Goal: Task Accomplishment & Management: Manage account settings

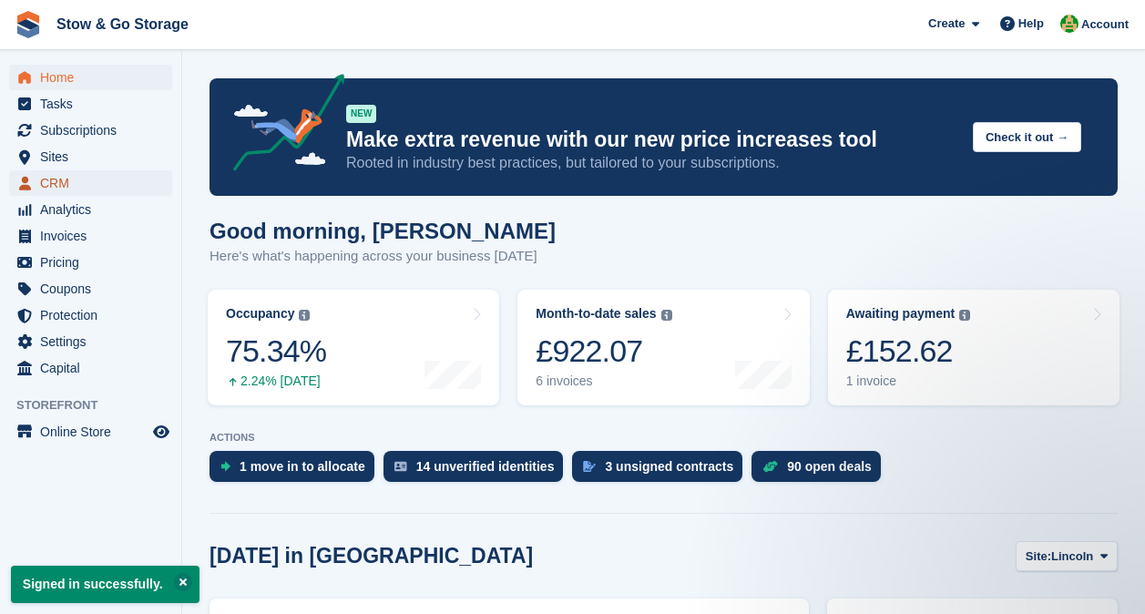
click at [52, 177] on span "CRM" at bounding box center [94, 183] width 109 height 26
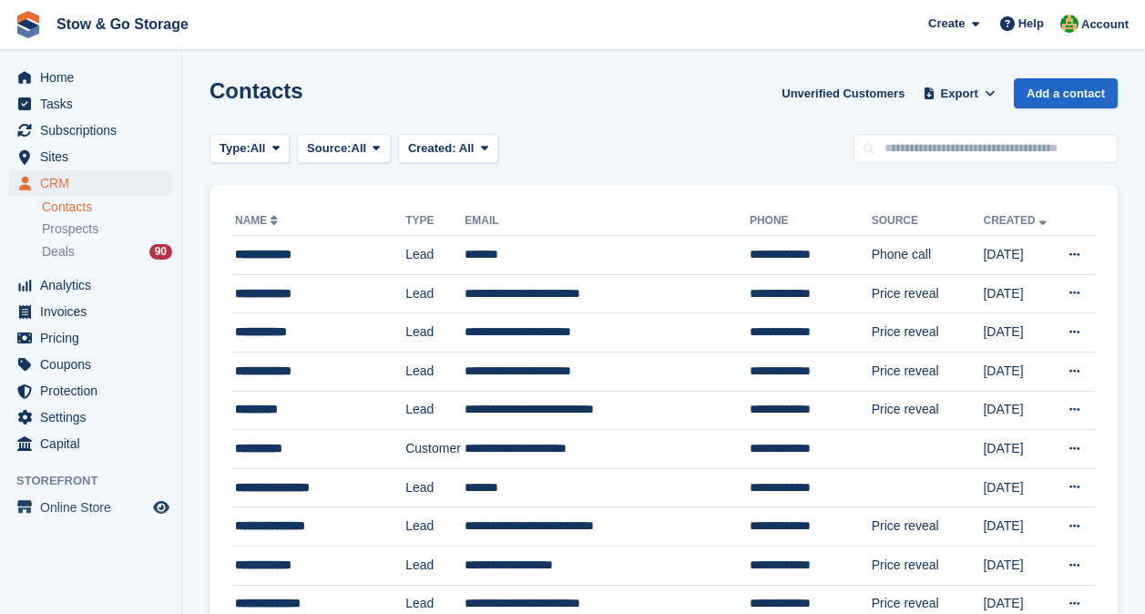
scroll to position [57, 0]
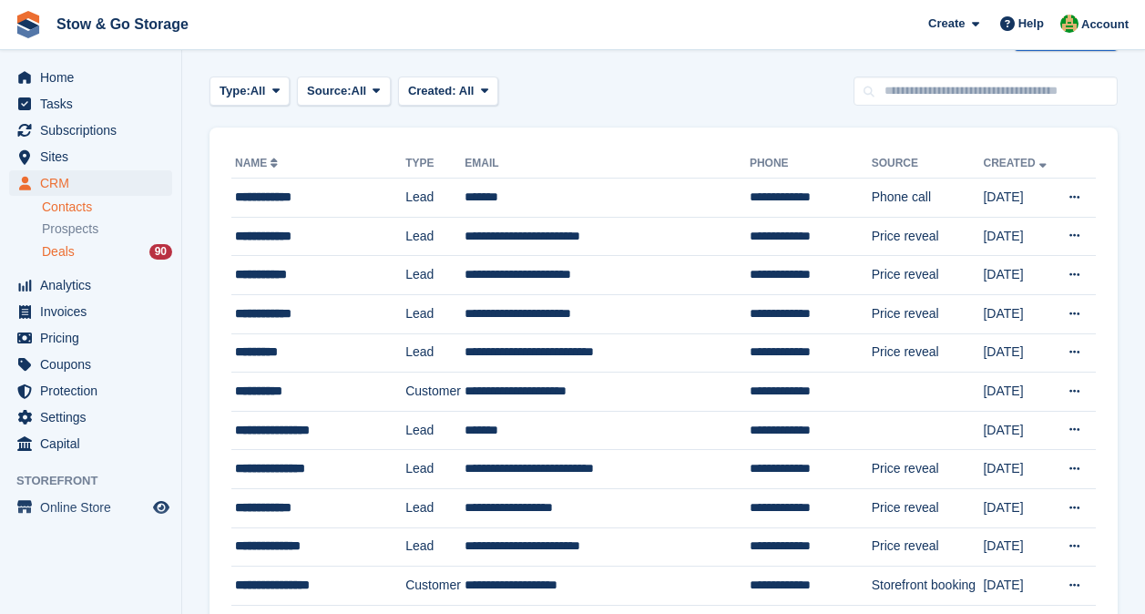
click at [102, 256] on div "Deals 90" at bounding box center [107, 251] width 130 height 17
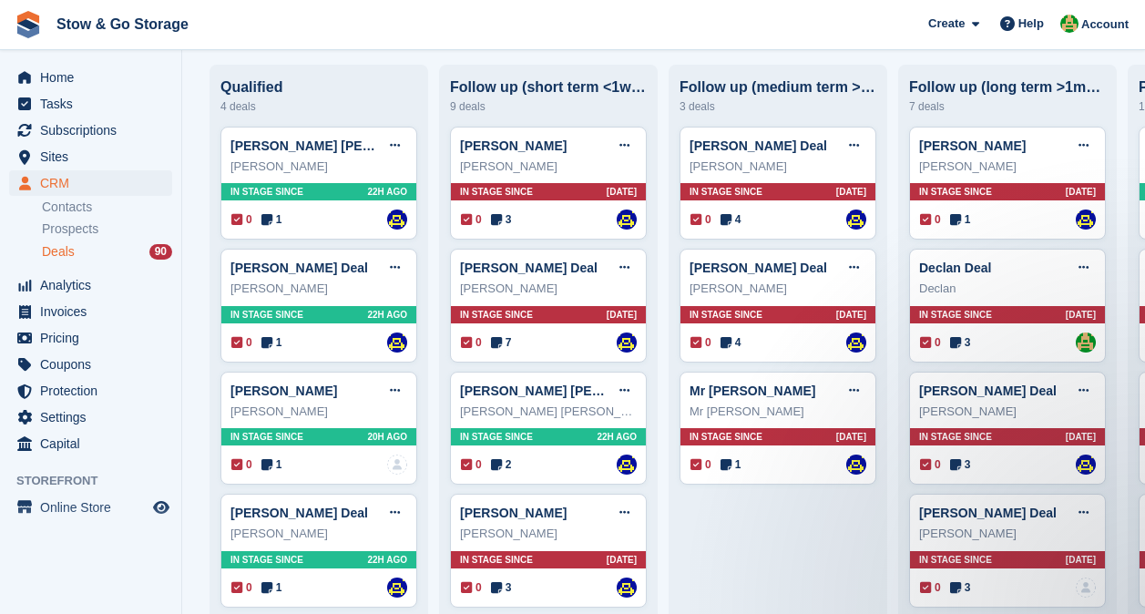
scroll to position [241, 0]
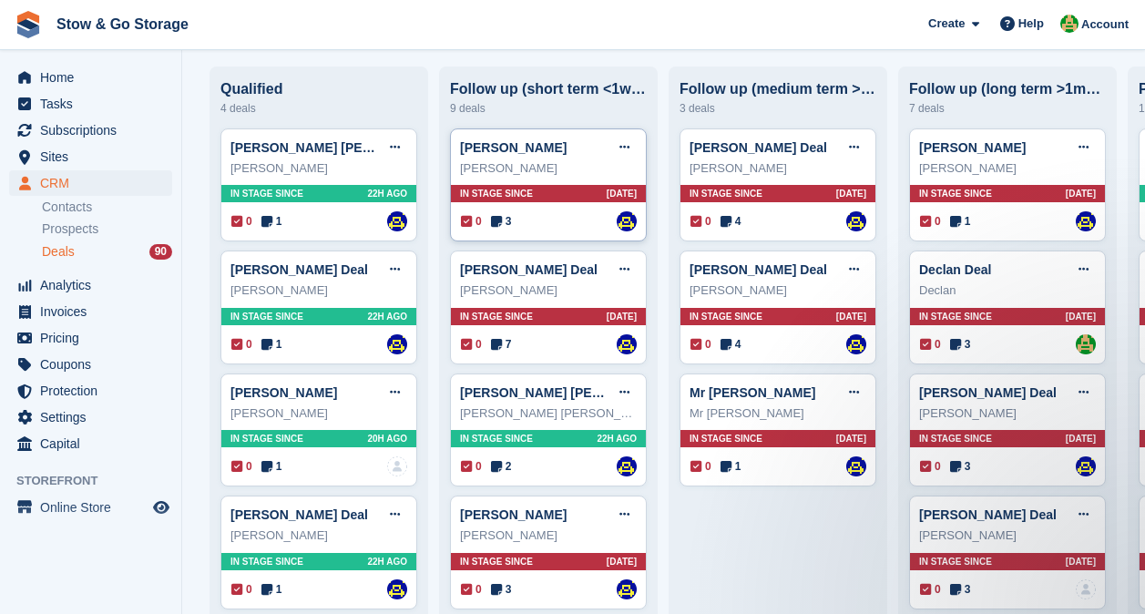
click at [498, 221] on icon at bounding box center [496, 221] width 11 height 13
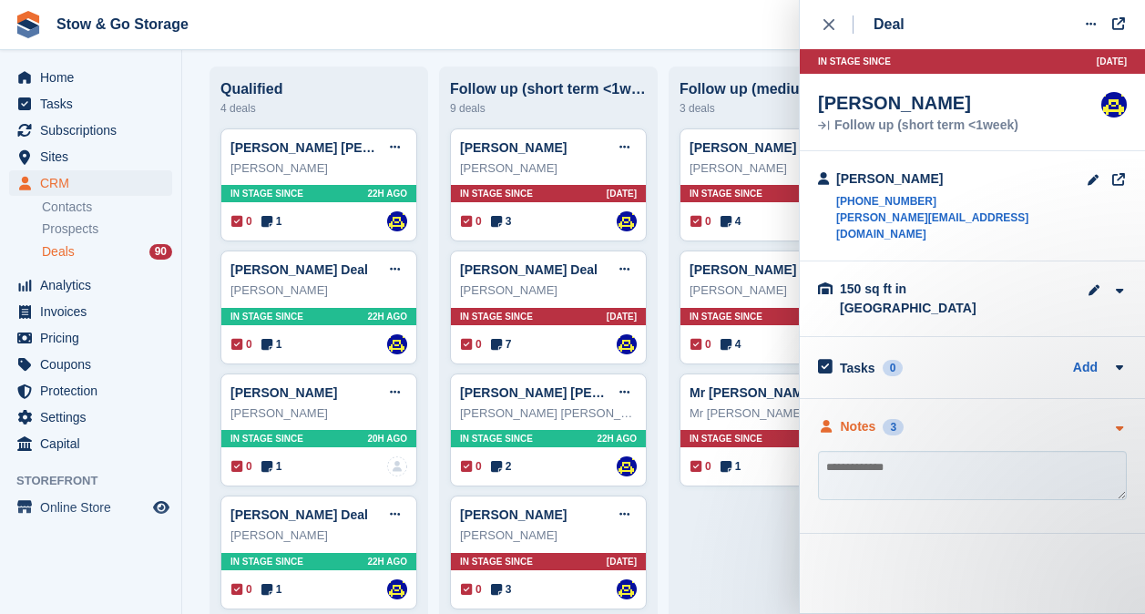
click at [882, 417] on div "Notes 3" at bounding box center [861, 426] width 86 height 19
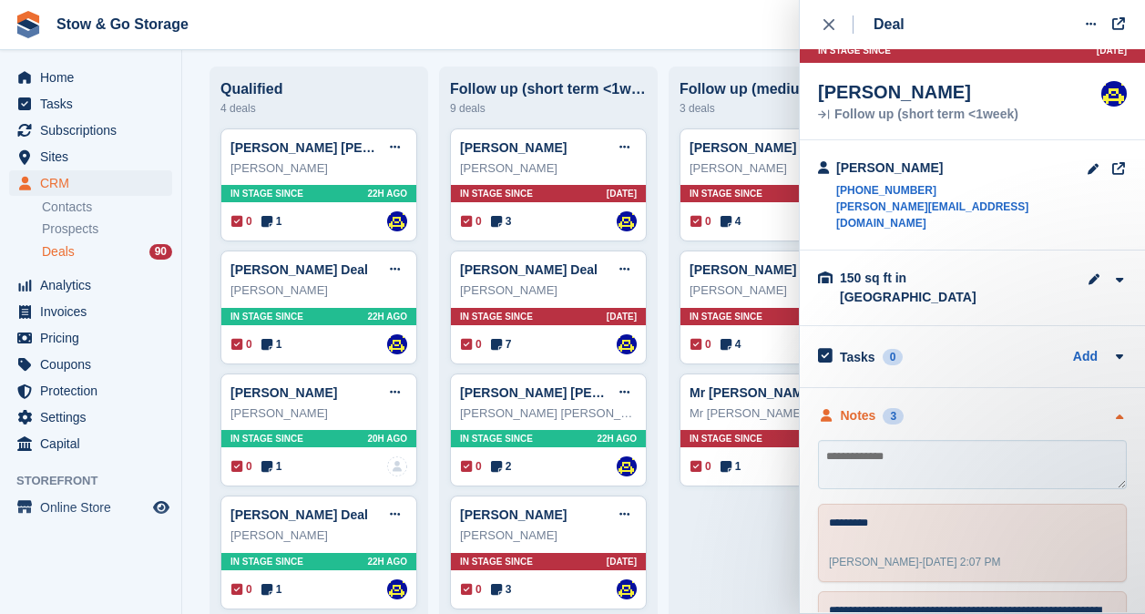
scroll to position [10, 0]
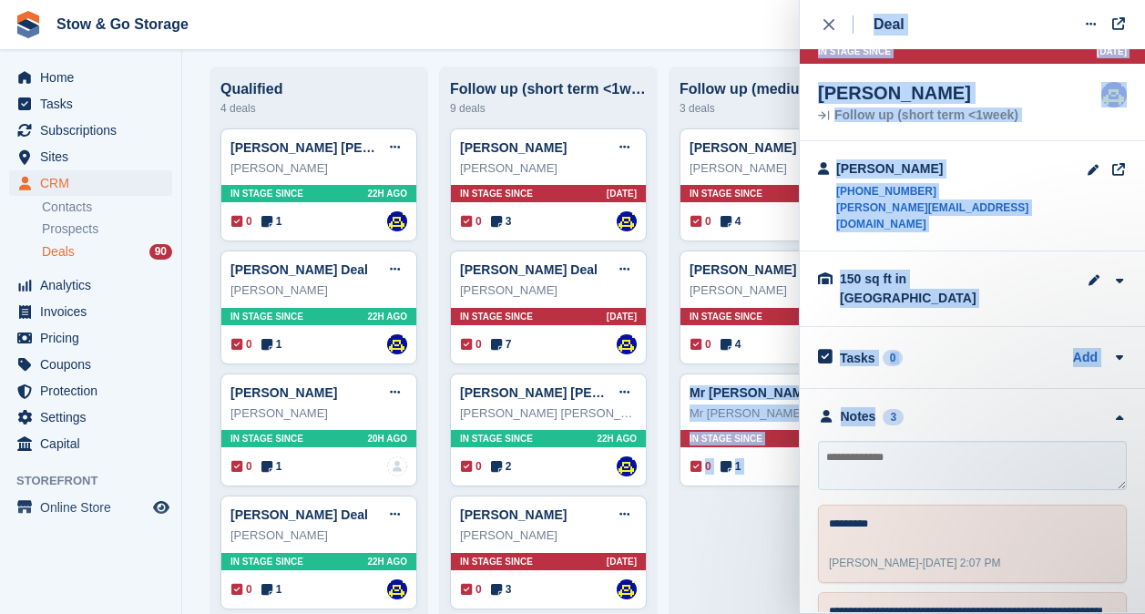
drag, startPoint x: 874, startPoint y: 384, endPoint x: 888, endPoint y: 359, distance: 28.6
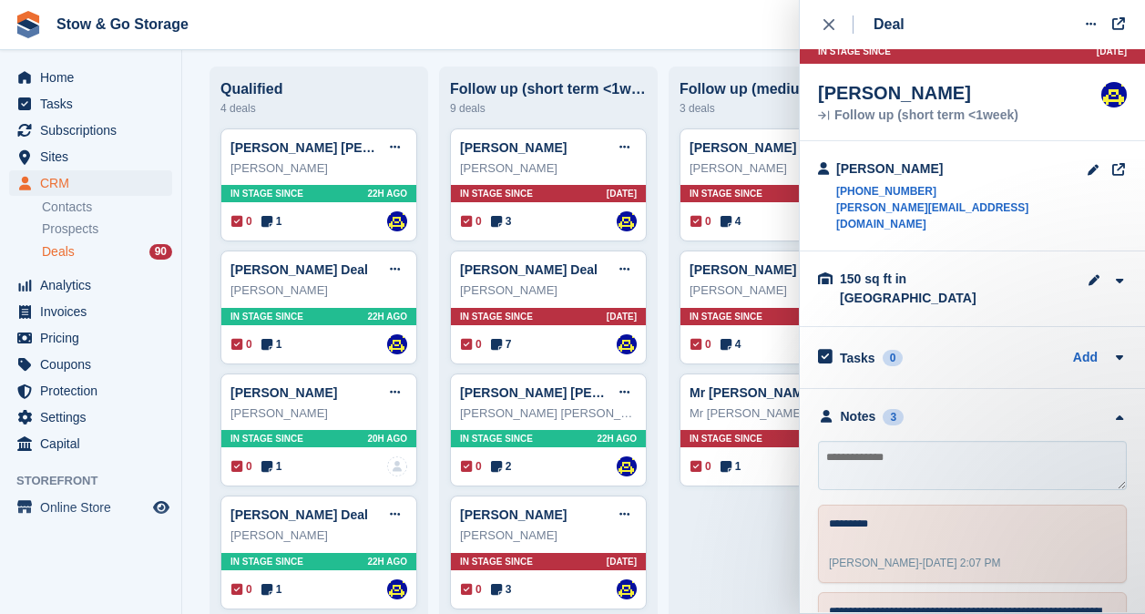
click at [827, 24] on icon "close" at bounding box center [829, 24] width 11 height 11
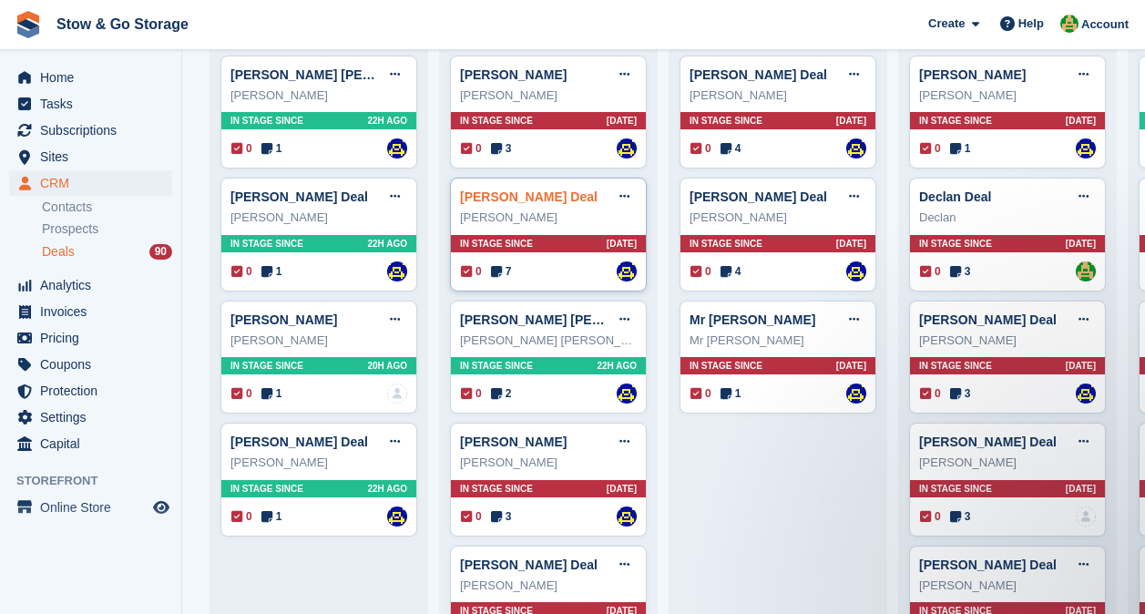
scroll to position [314, 0]
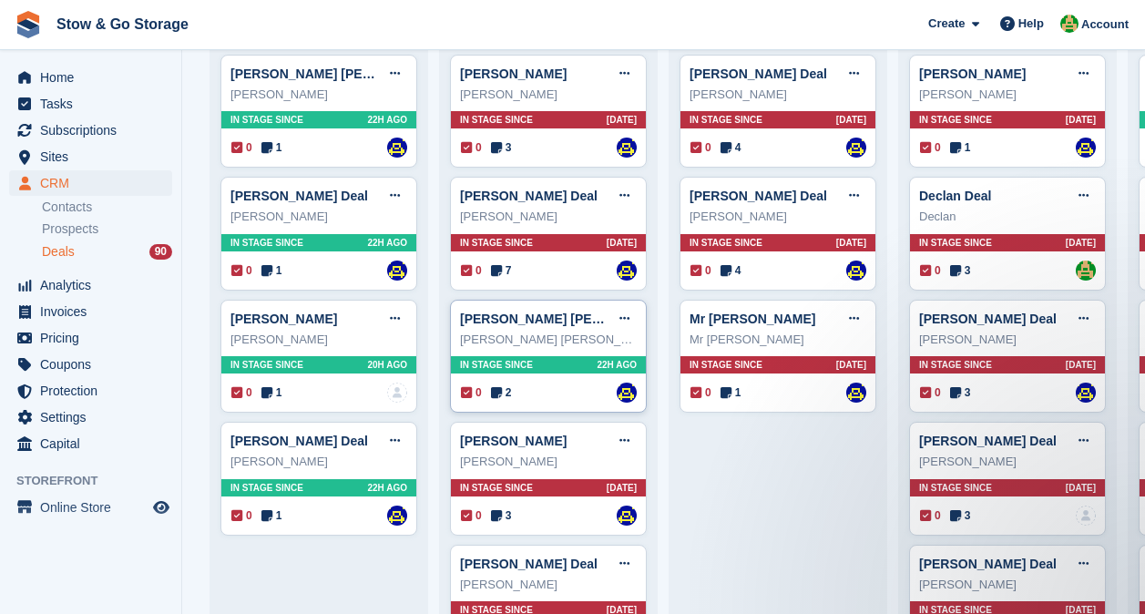
click at [501, 395] on icon at bounding box center [496, 392] width 11 height 13
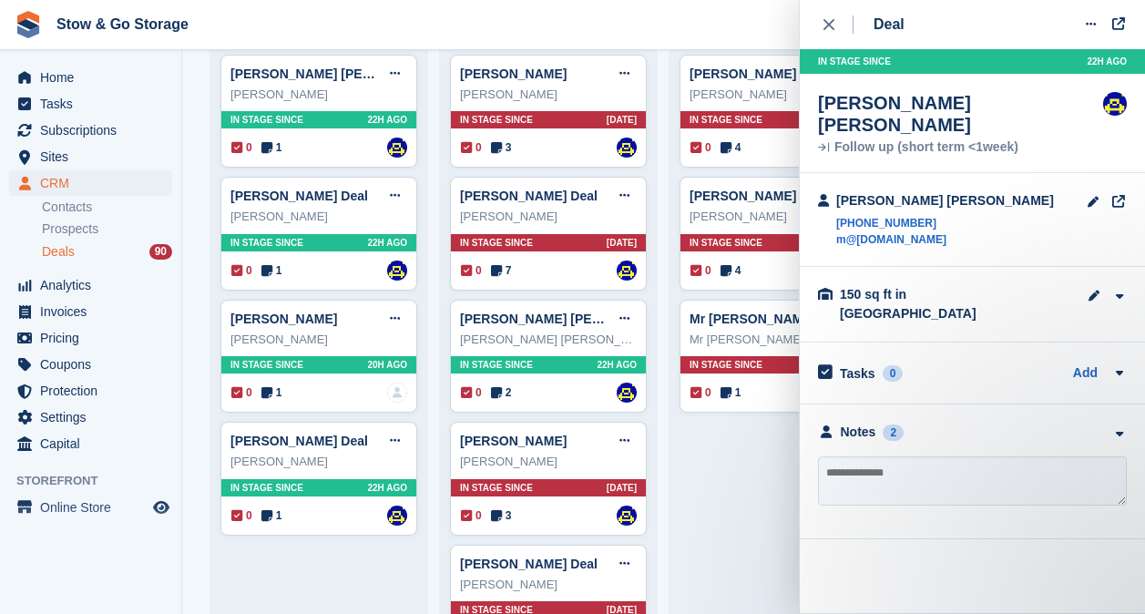
click at [919, 405] on div "**********" at bounding box center [972, 472] width 345 height 135
click at [854, 423] on div "Notes" at bounding box center [859, 432] width 36 height 19
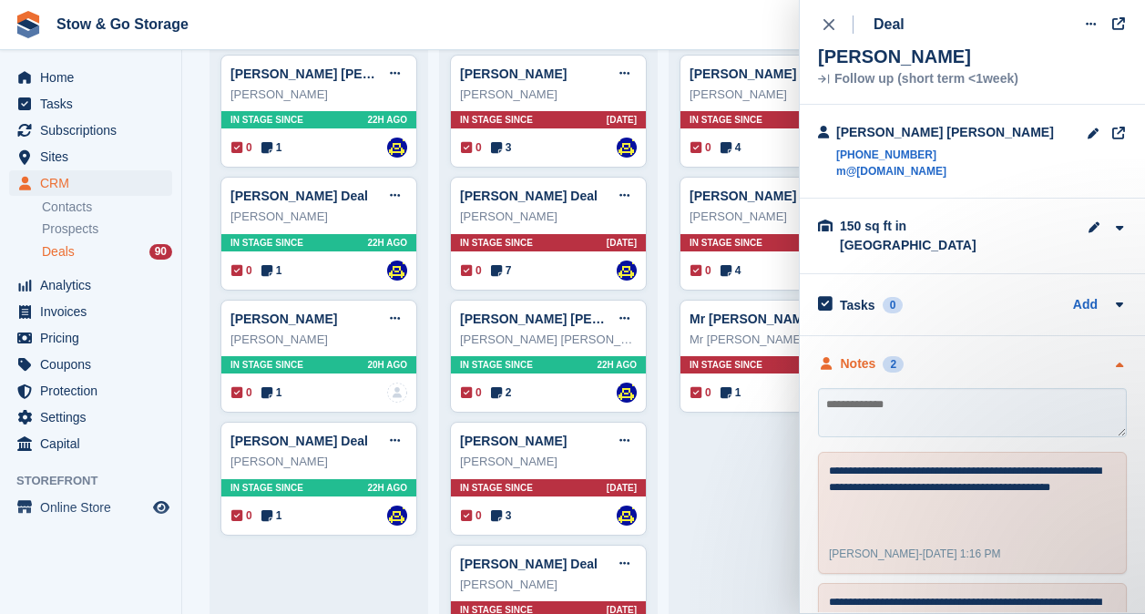
scroll to position [0, 0]
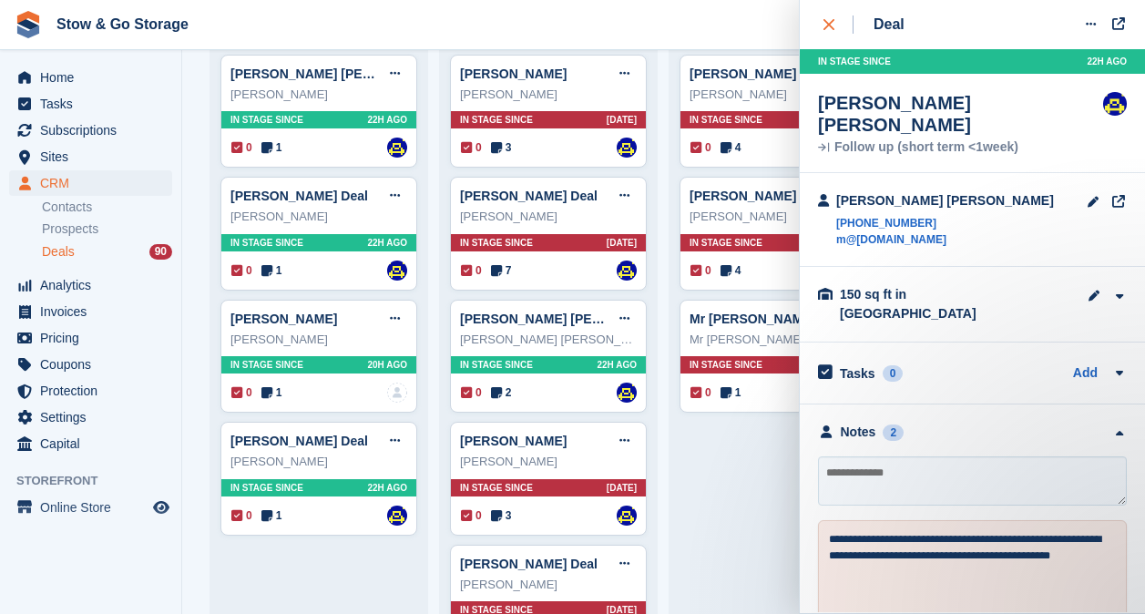
click at [831, 12] on button "close" at bounding box center [838, 24] width 41 height 49
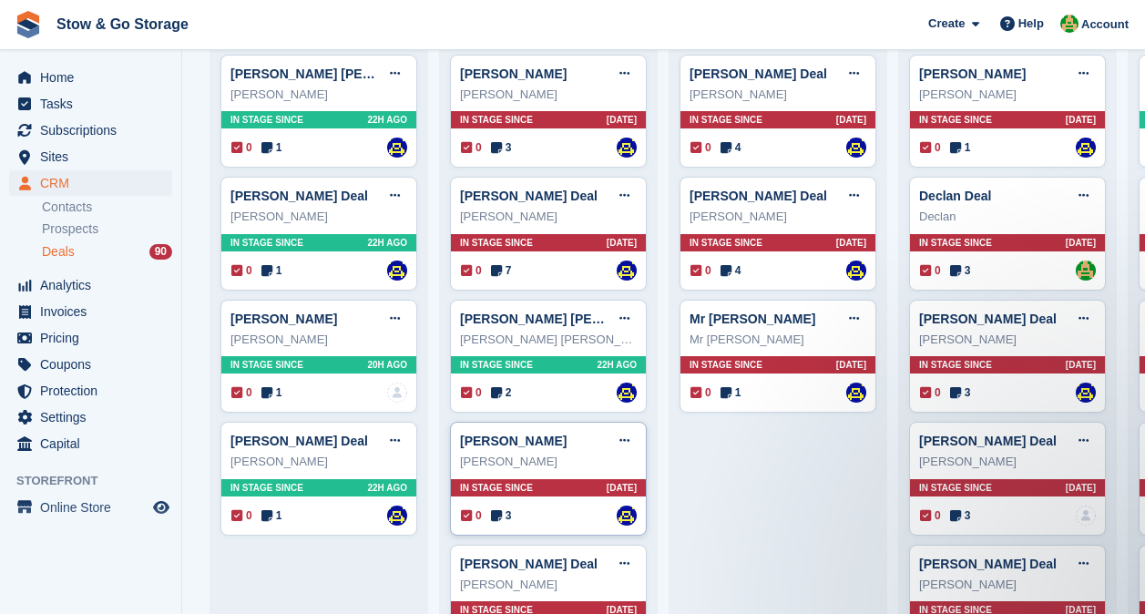
click at [499, 519] on icon at bounding box center [496, 515] width 11 height 13
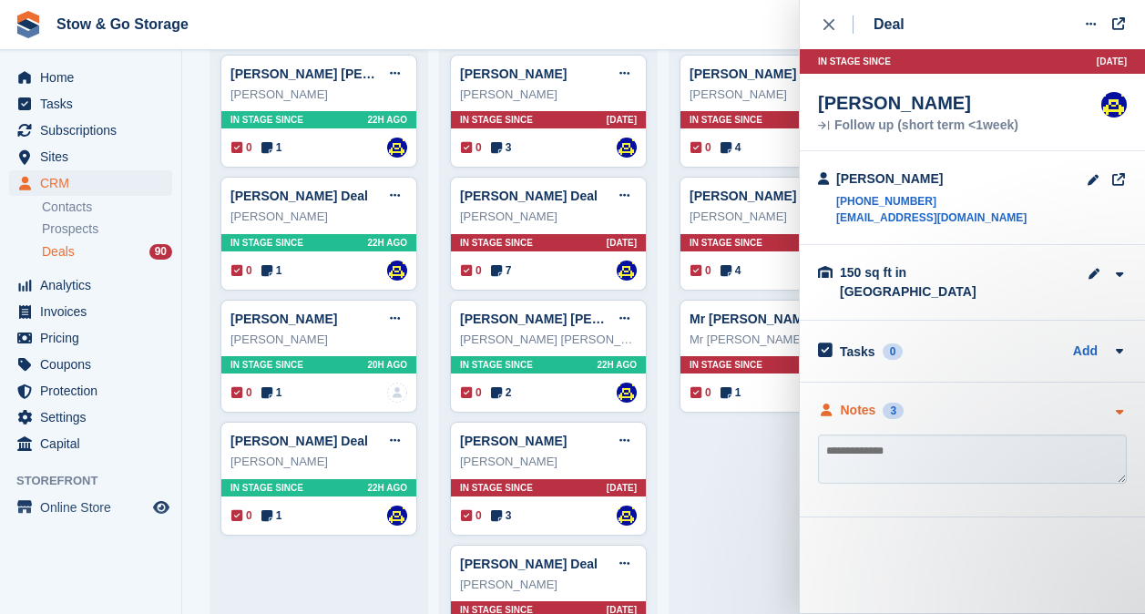
click at [934, 401] on div "Notes 3" at bounding box center [972, 410] width 309 height 19
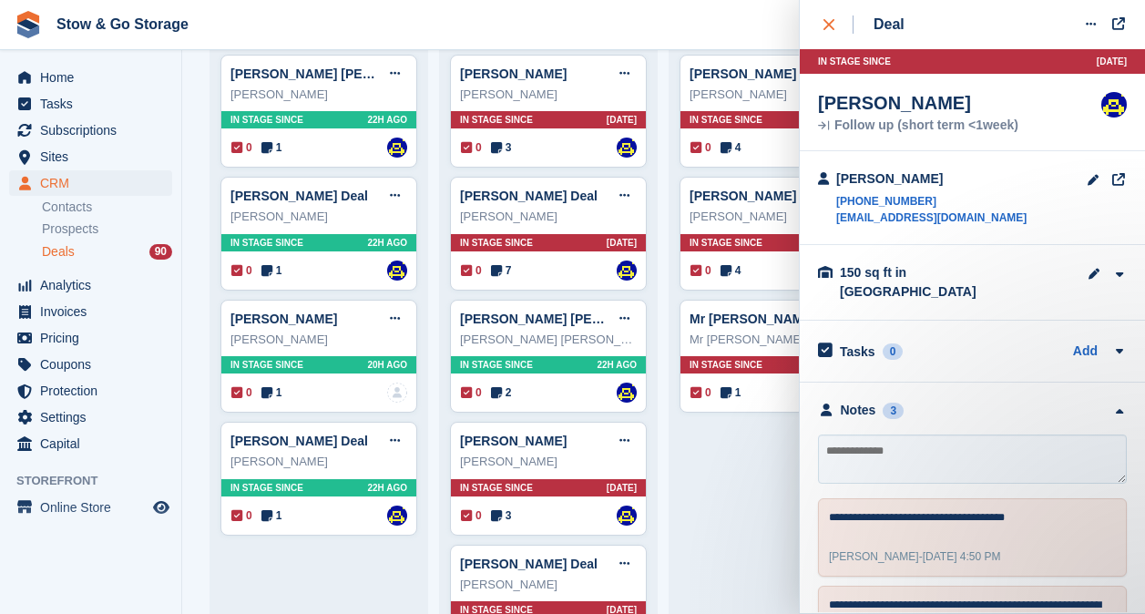
click at [837, 34] on button "close" at bounding box center [838, 24] width 41 height 49
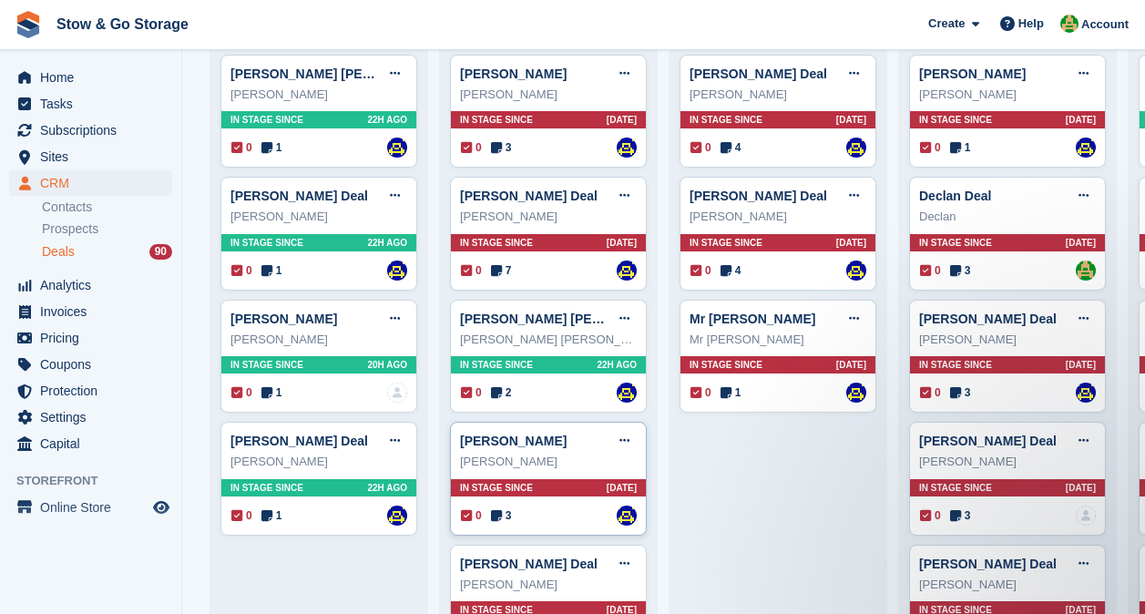
scroll to position [500, 0]
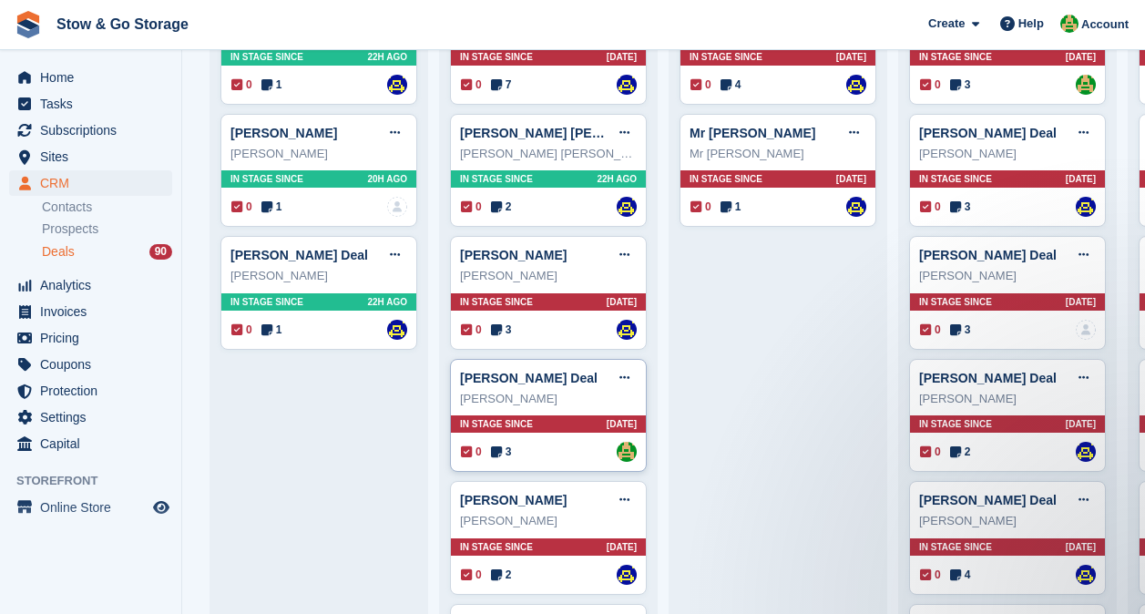
click at [496, 457] on icon at bounding box center [496, 452] width 11 height 13
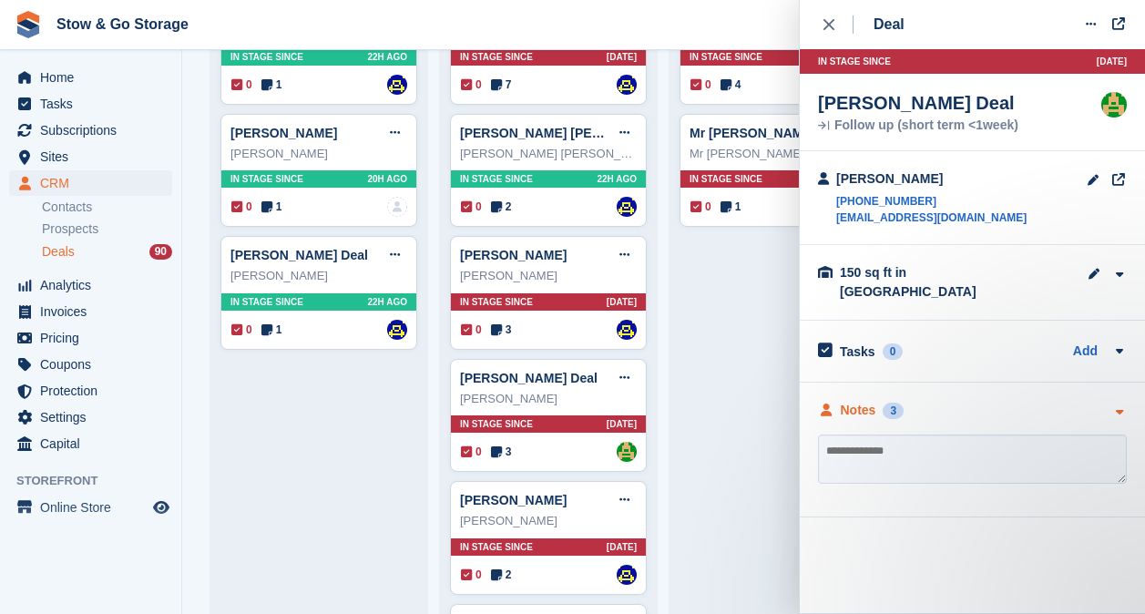
click at [868, 402] on div "Notes" at bounding box center [859, 410] width 36 height 19
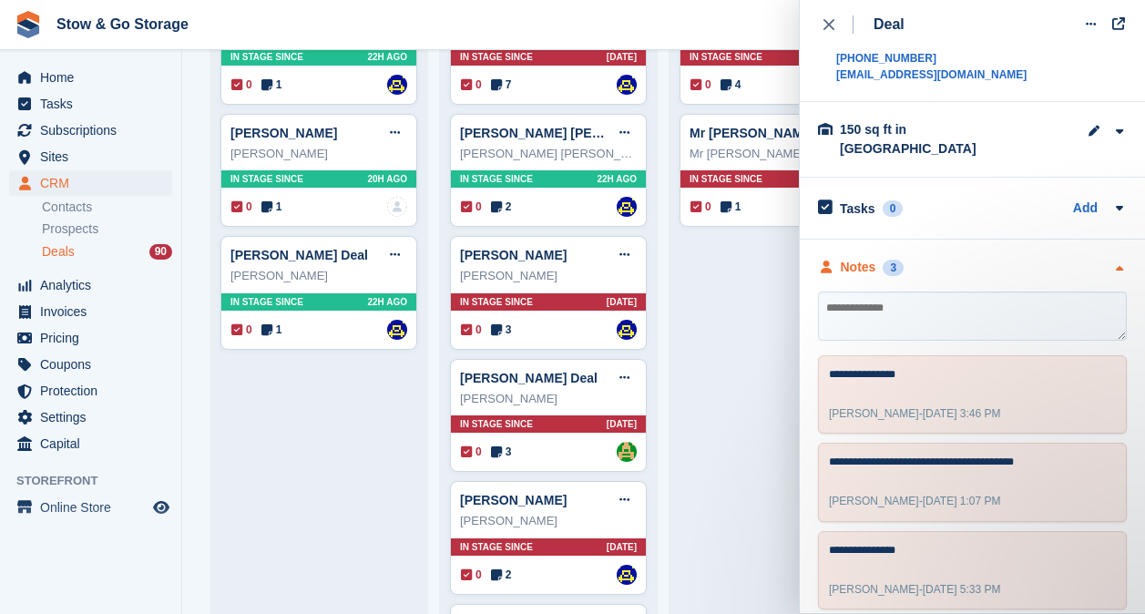
scroll to position [0, 0]
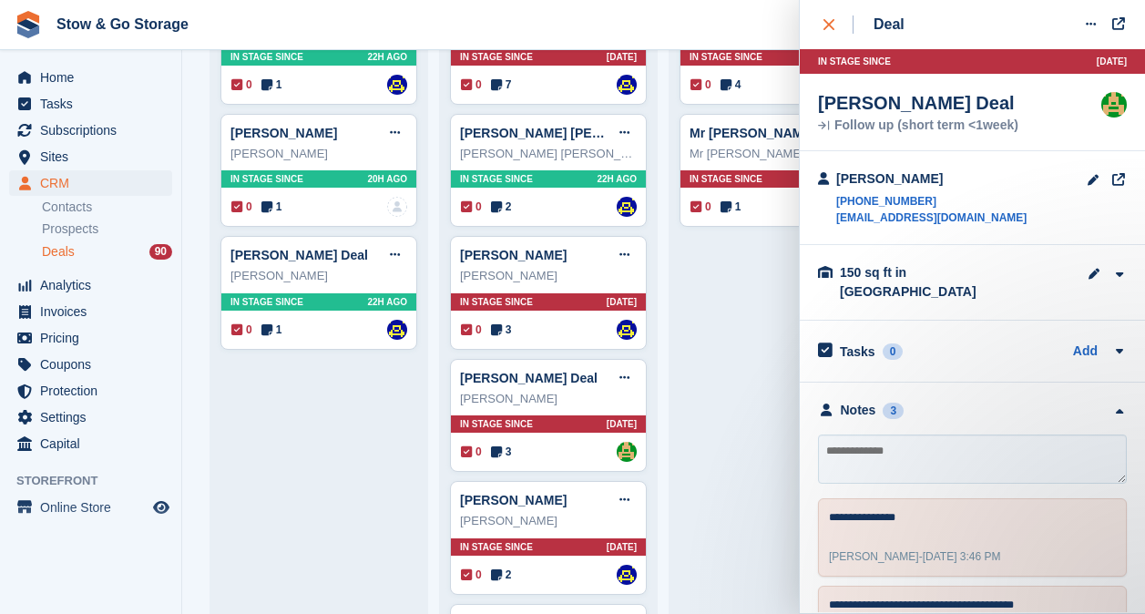
click at [833, 26] on icon "close" at bounding box center [829, 24] width 11 height 11
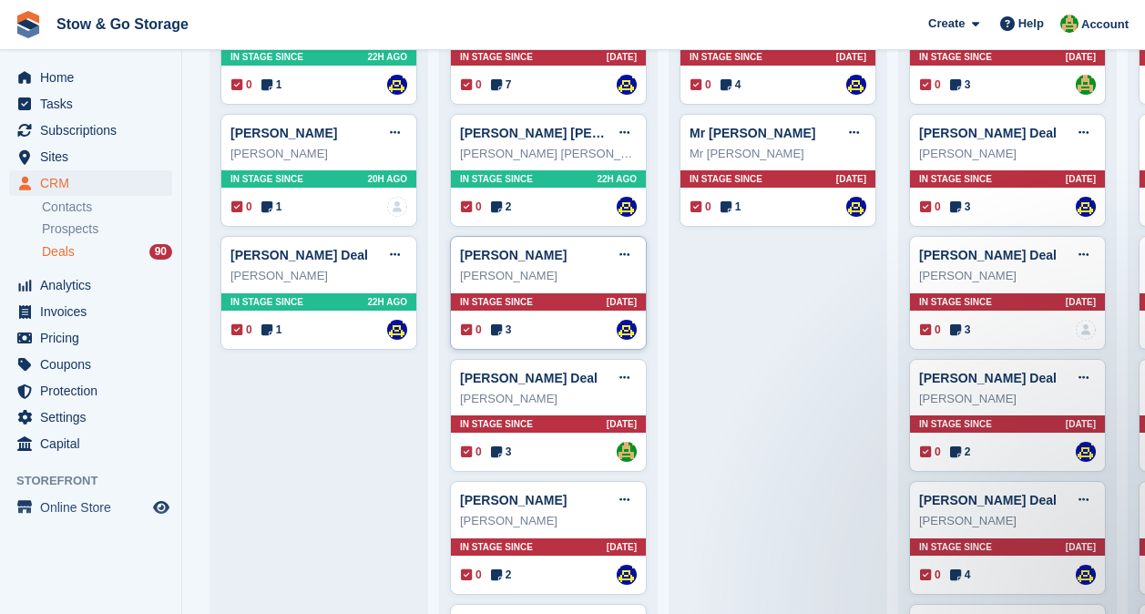
scroll to position [672, 0]
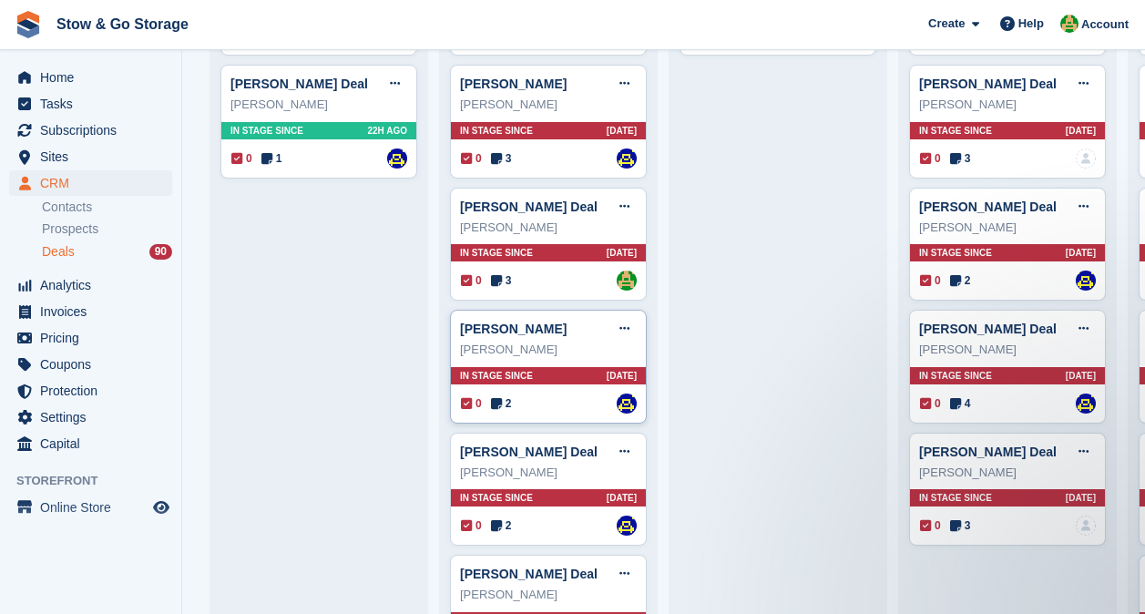
click at [489, 407] on div "0 2" at bounding box center [486, 403] width 50 height 16
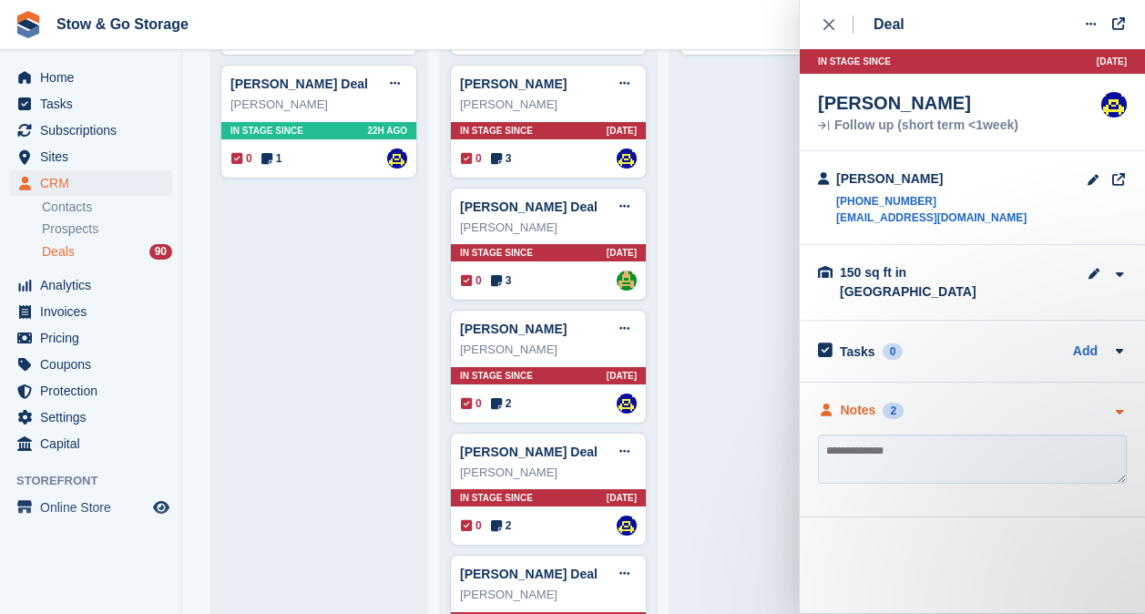
click at [964, 401] on div "Notes 2" at bounding box center [972, 410] width 309 height 19
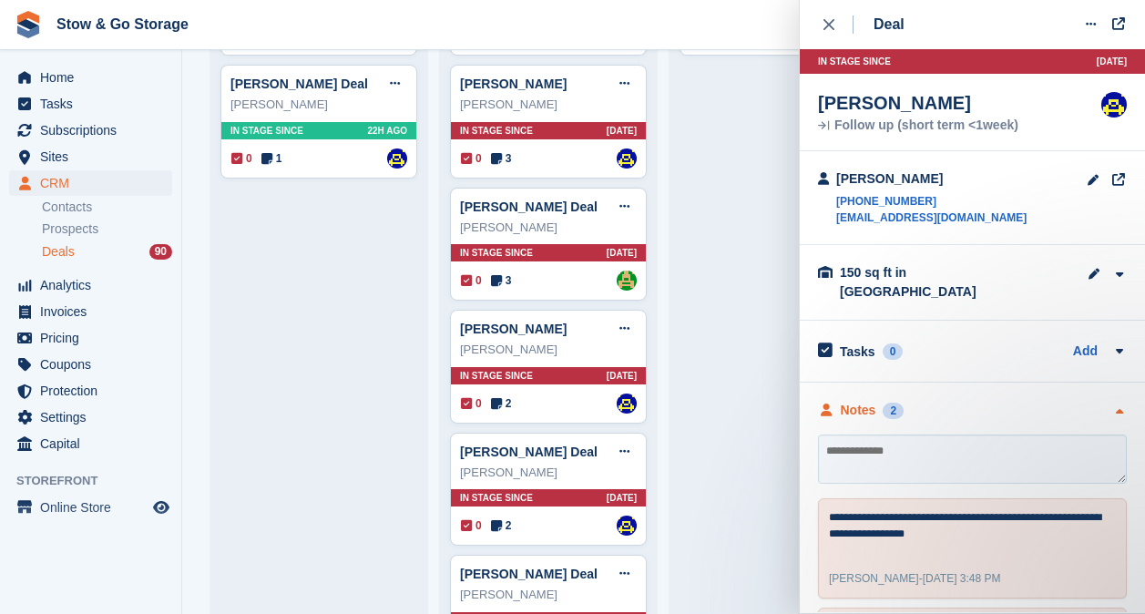
scroll to position [77, 0]
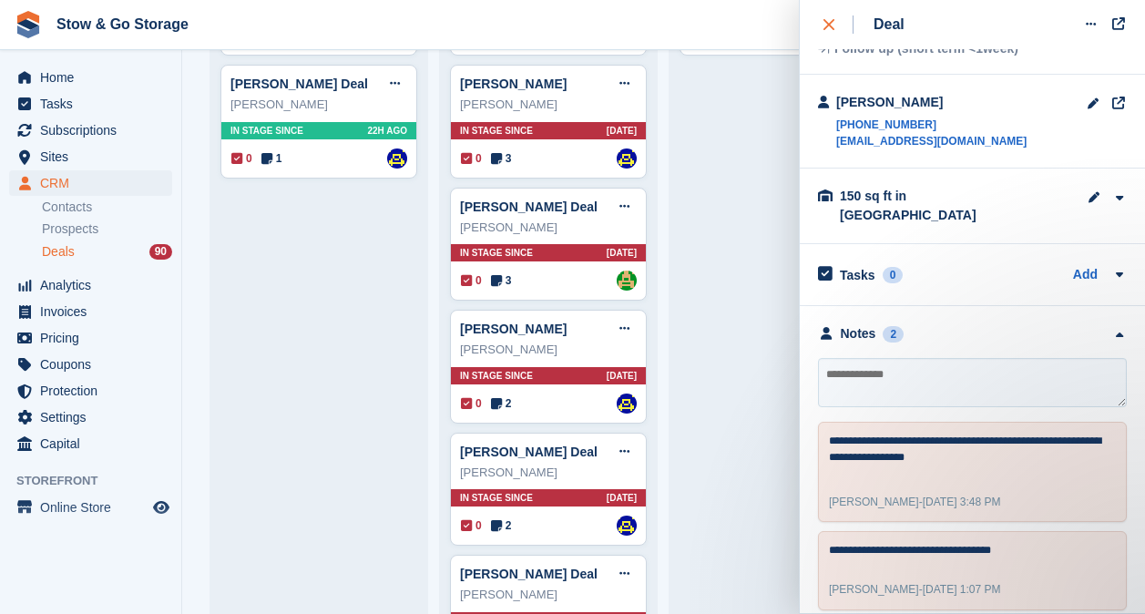
click at [839, 28] on div "close" at bounding box center [839, 24] width 30 height 18
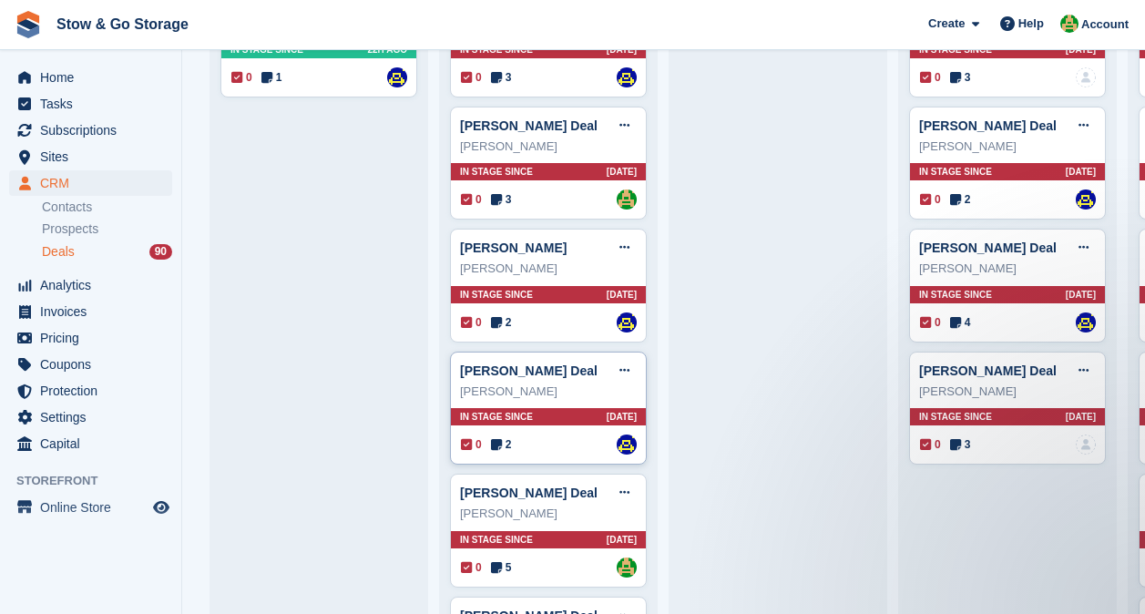
scroll to position [754, 0]
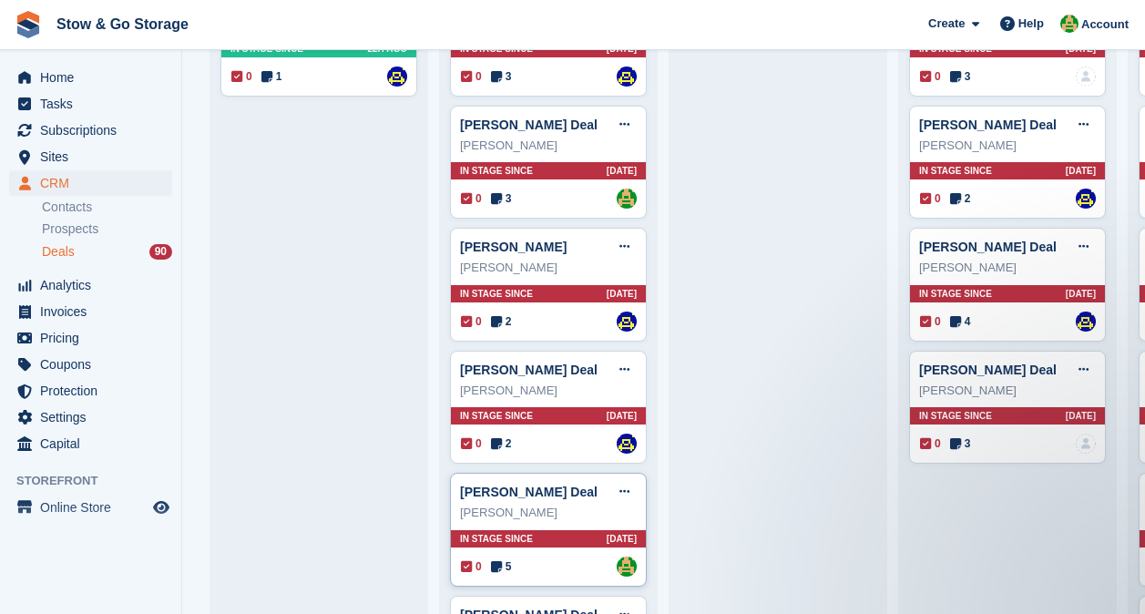
click at [499, 571] on icon at bounding box center [496, 566] width 11 height 13
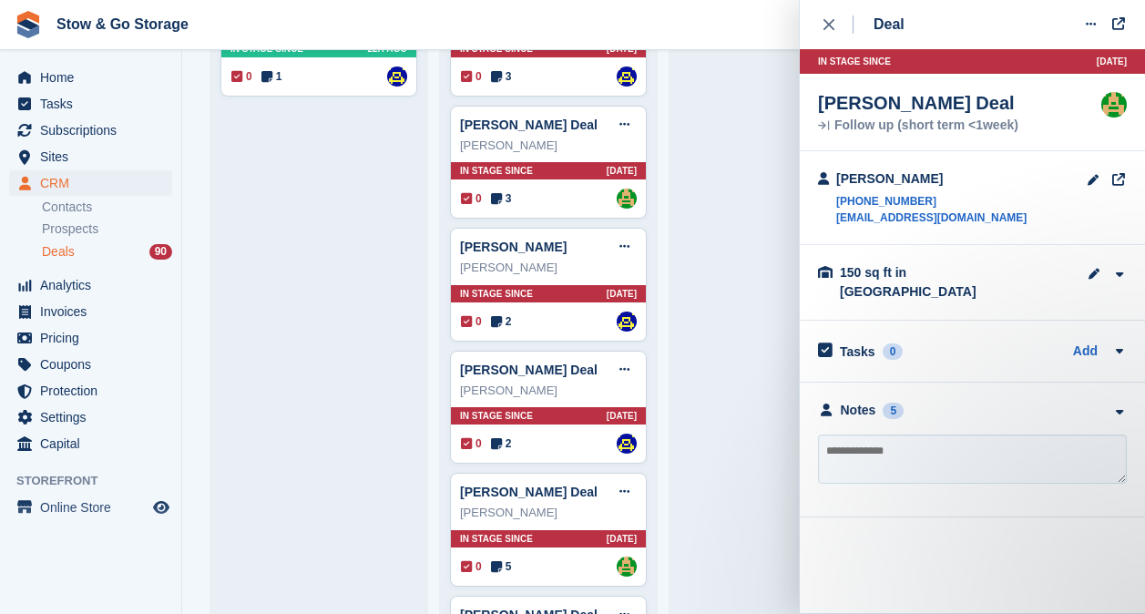
click at [888, 384] on div "**********" at bounding box center [972, 450] width 345 height 135
click at [861, 402] on div "Notes" at bounding box center [859, 410] width 36 height 19
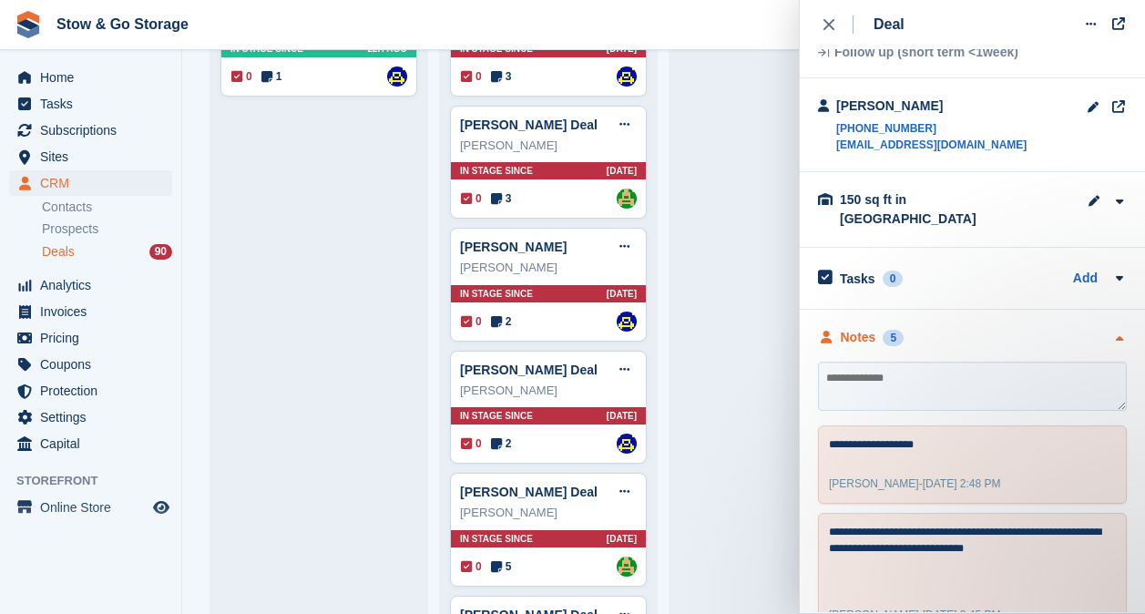
scroll to position [74, 0]
click at [829, 20] on icon "close" at bounding box center [829, 24] width 11 height 11
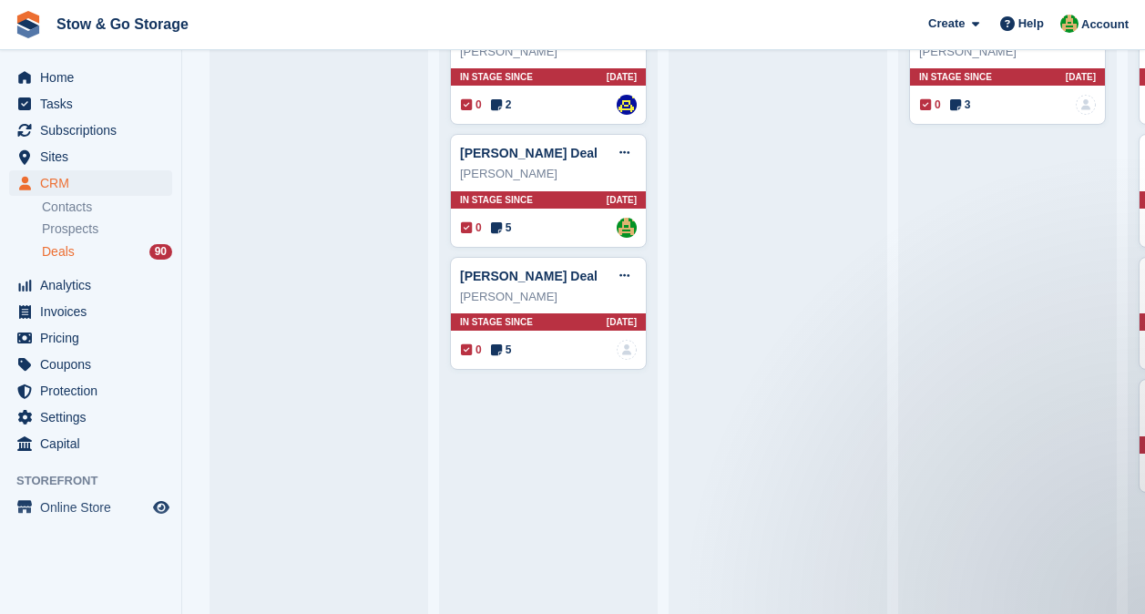
scroll to position [1094, 0]
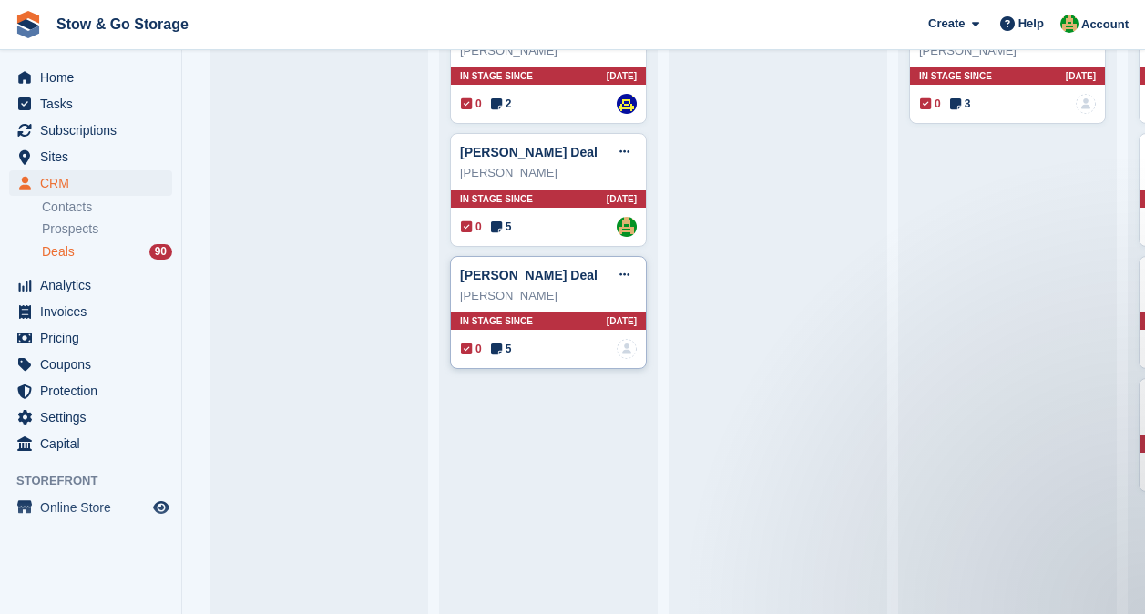
click at [496, 354] on icon at bounding box center [496, 349] width 11 height 13
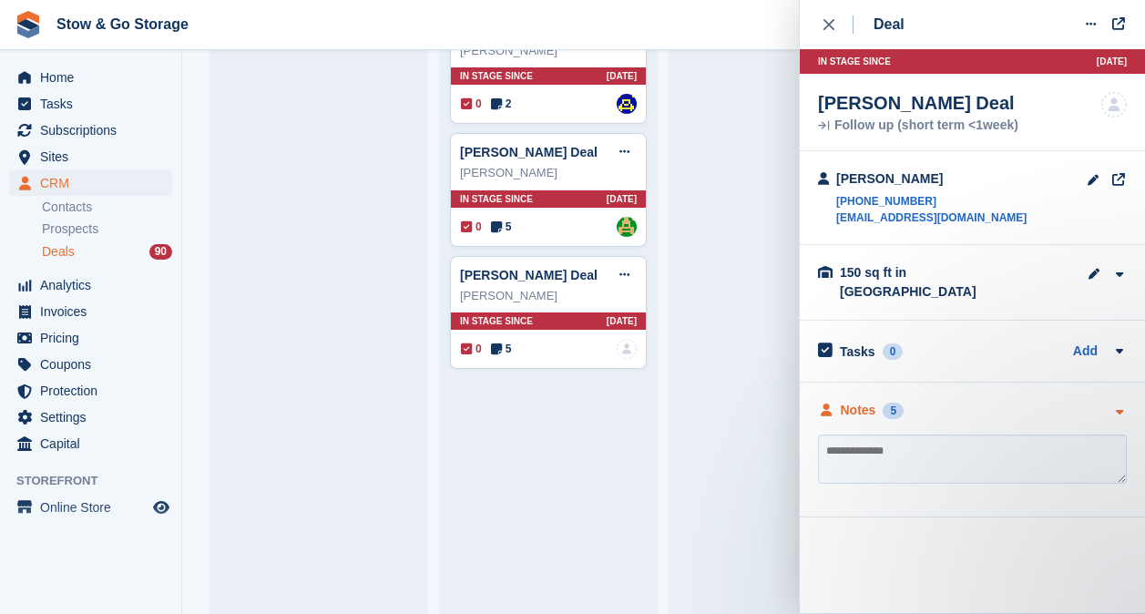
click at [851, 401] on div "Notes" at bounding box center [859, 410] width 36 height 19
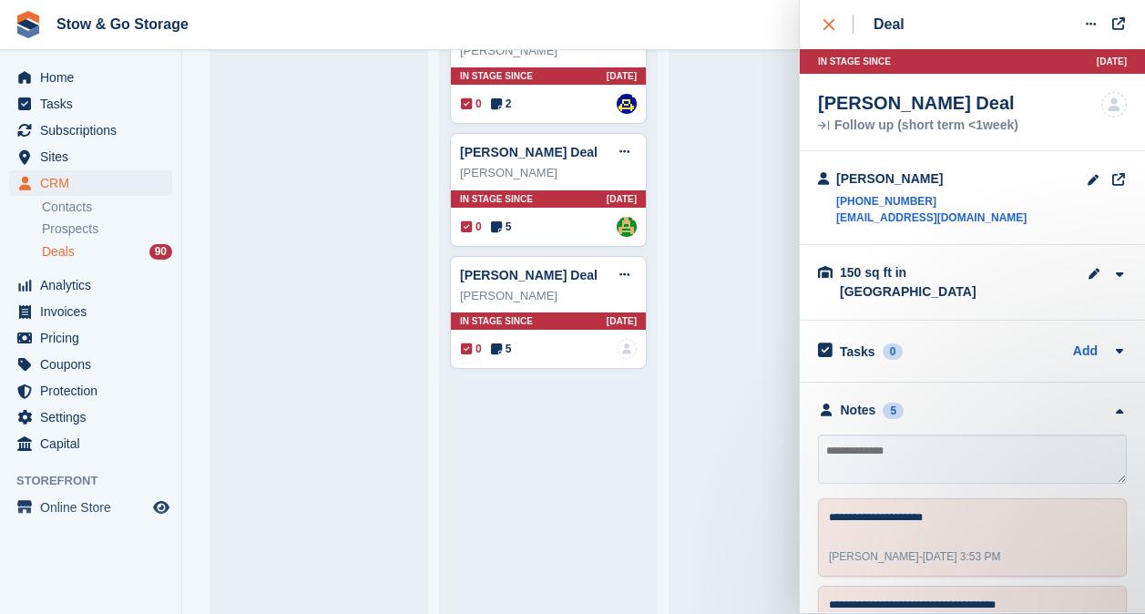
click at [830, 18] on div "close" at bounding box center [839, 24] width 30 height 18
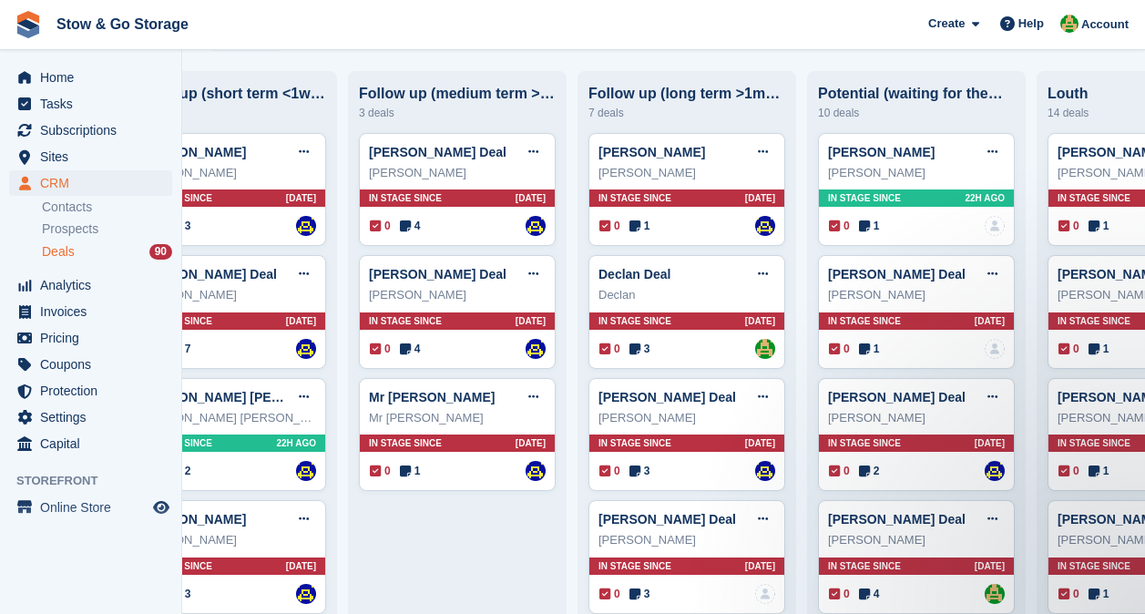
scroll to position [0, 323]
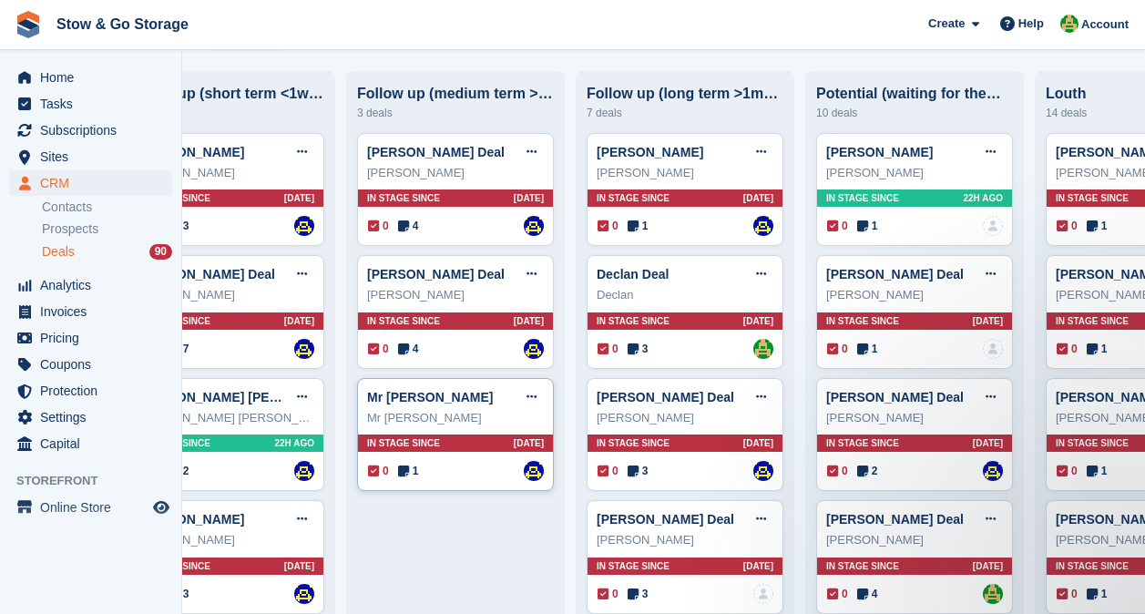
click at [408, 471] on icon at bounding box center [403, 471] width 11 height 13
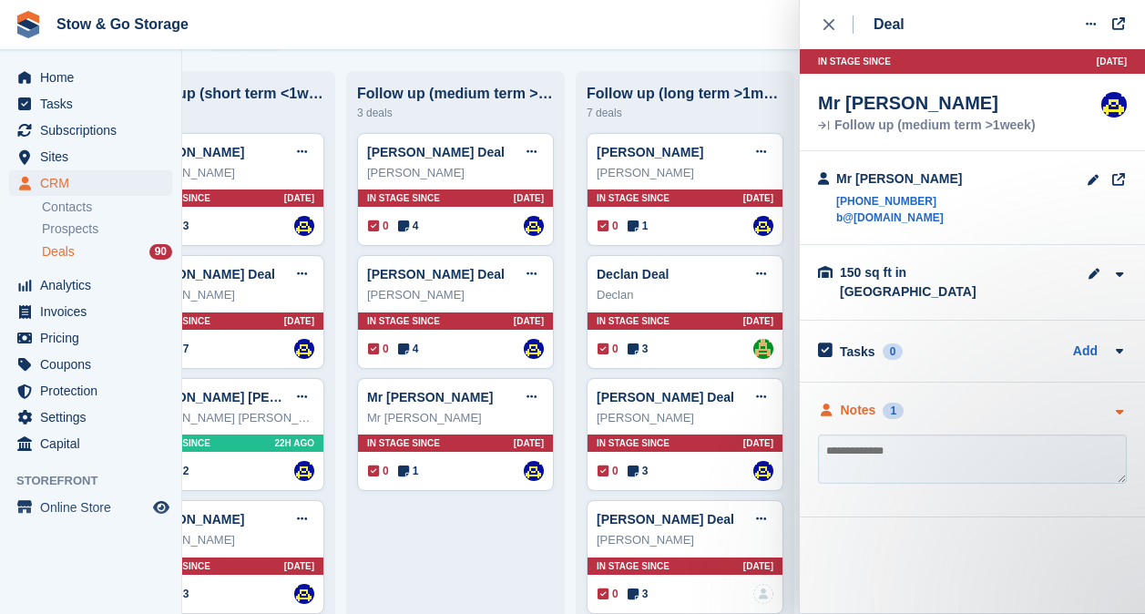
click at [888, 403] on div "1" at bounding box center [893, 411] width 21 height 16
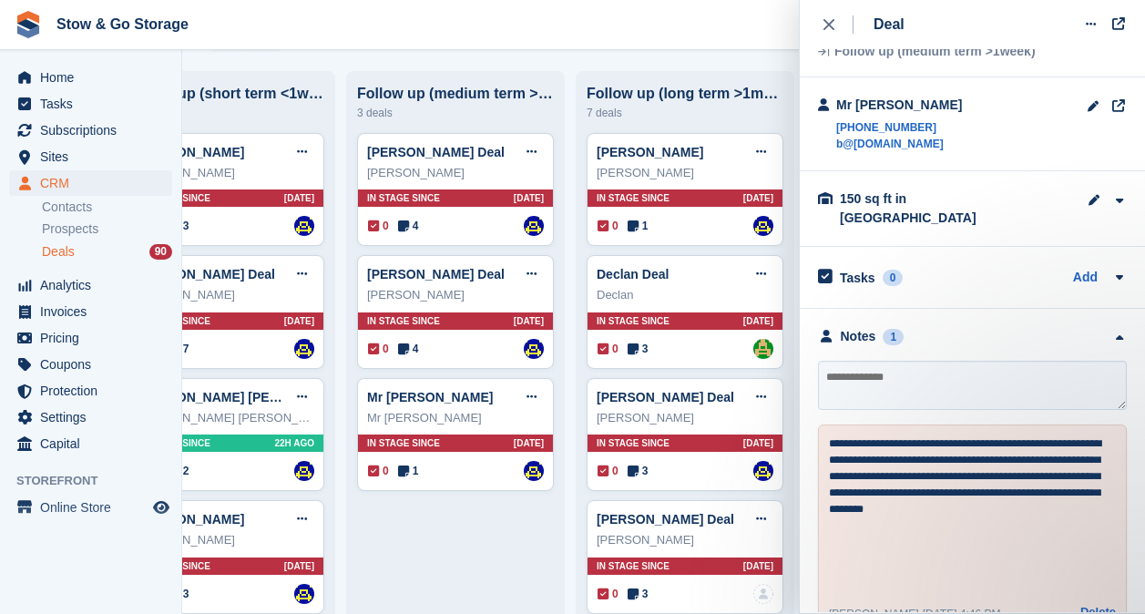
scroll to position [98, 0]
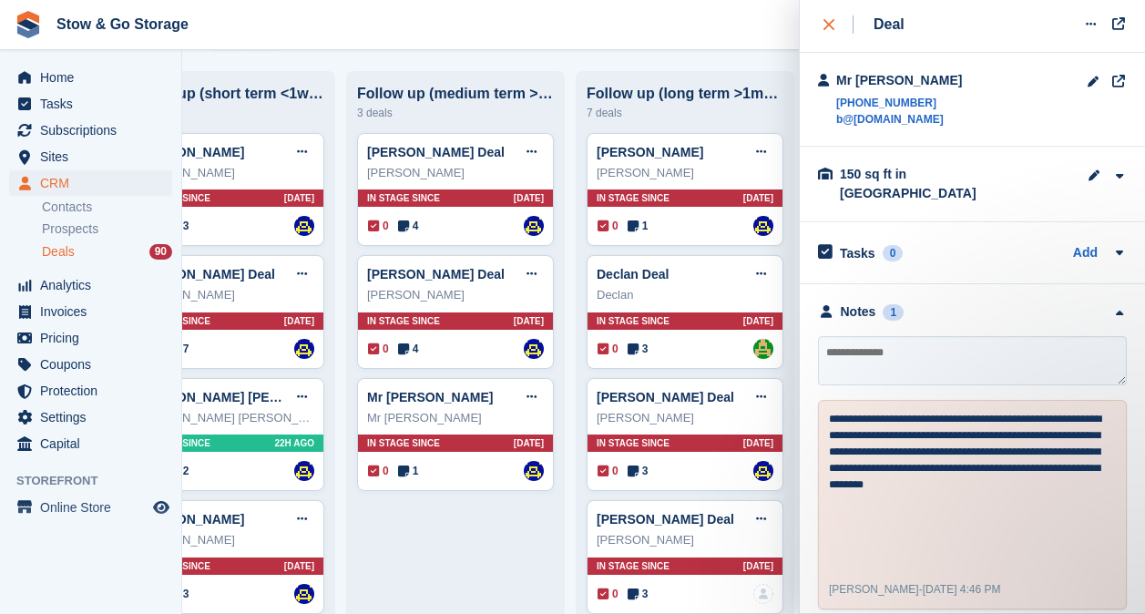
click at [831, 17] on div "close" at bounding box center [839, 24] width 30 height 18
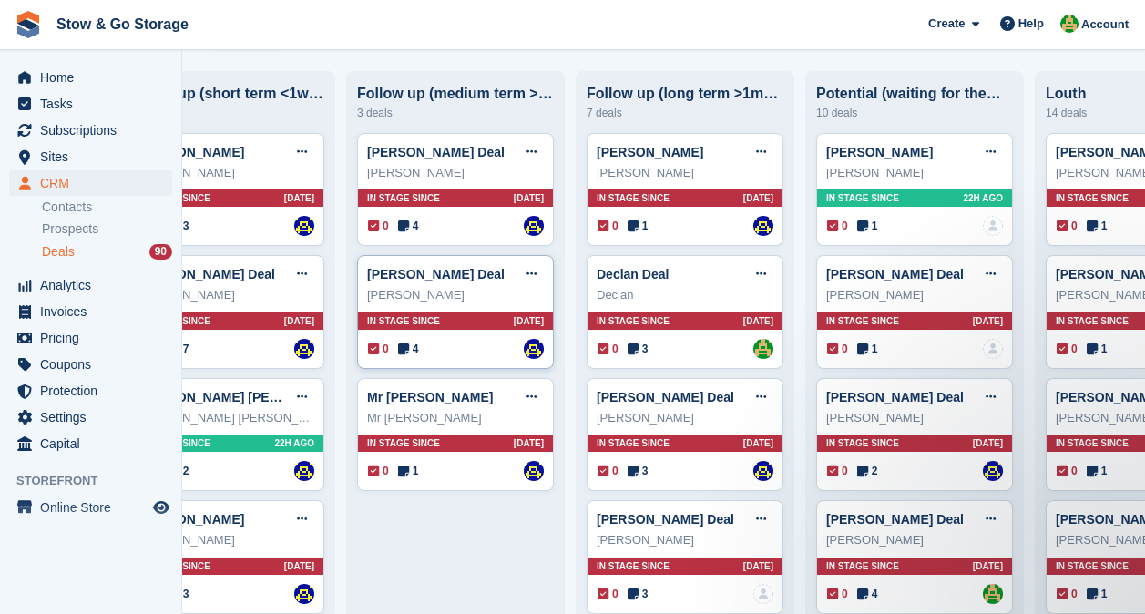
click at [415, 355] on span "4" at bounding box center [408, 349] width 21 height 16
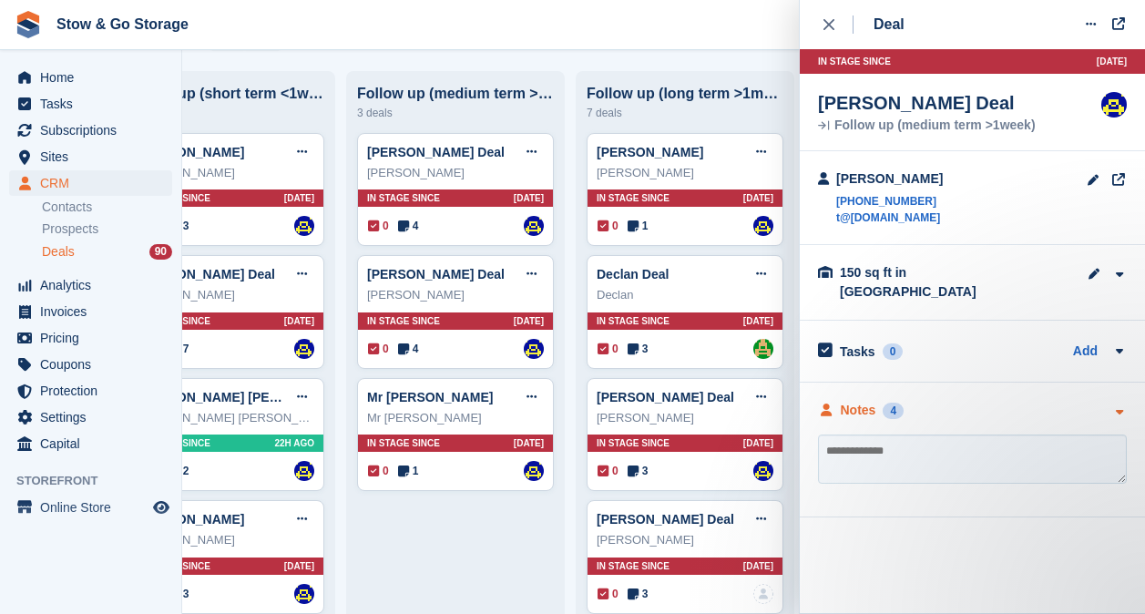
click at [868, 401] on div "Notes" at bounding box center [859, 410] width 36 height 19
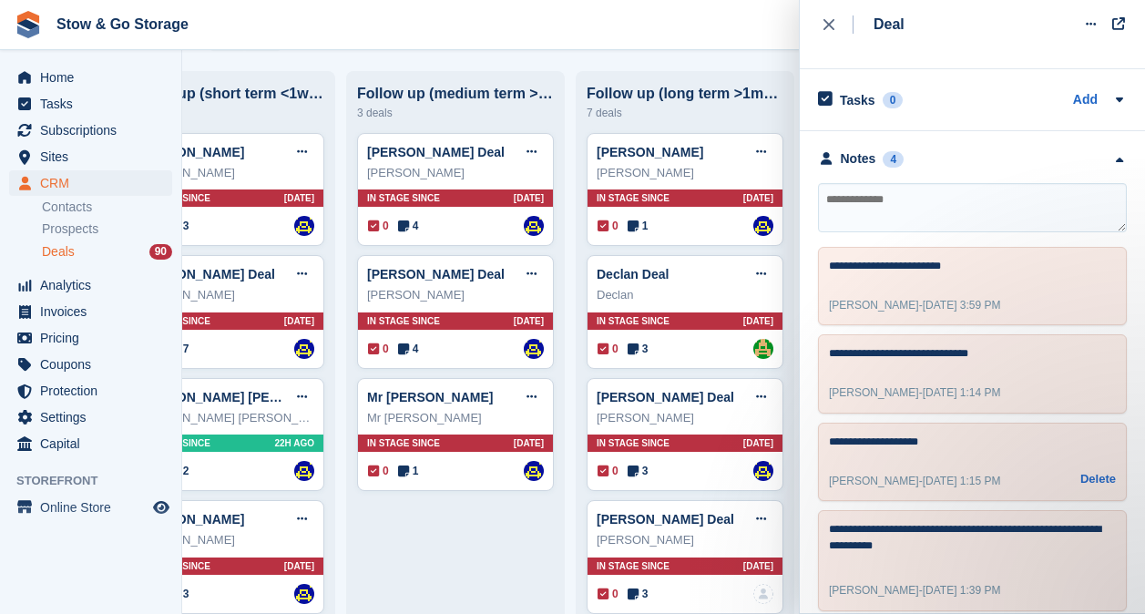
scroll to position [248, 0]
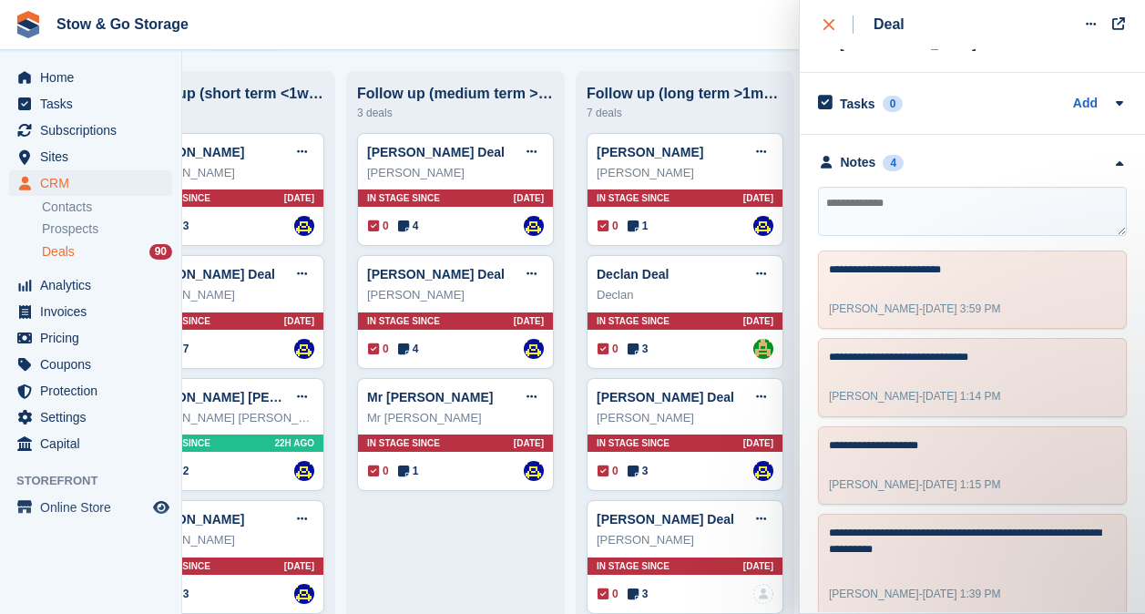
click at [829, 37] on button "close" at bounding box center [838, 24] width 41 height 49
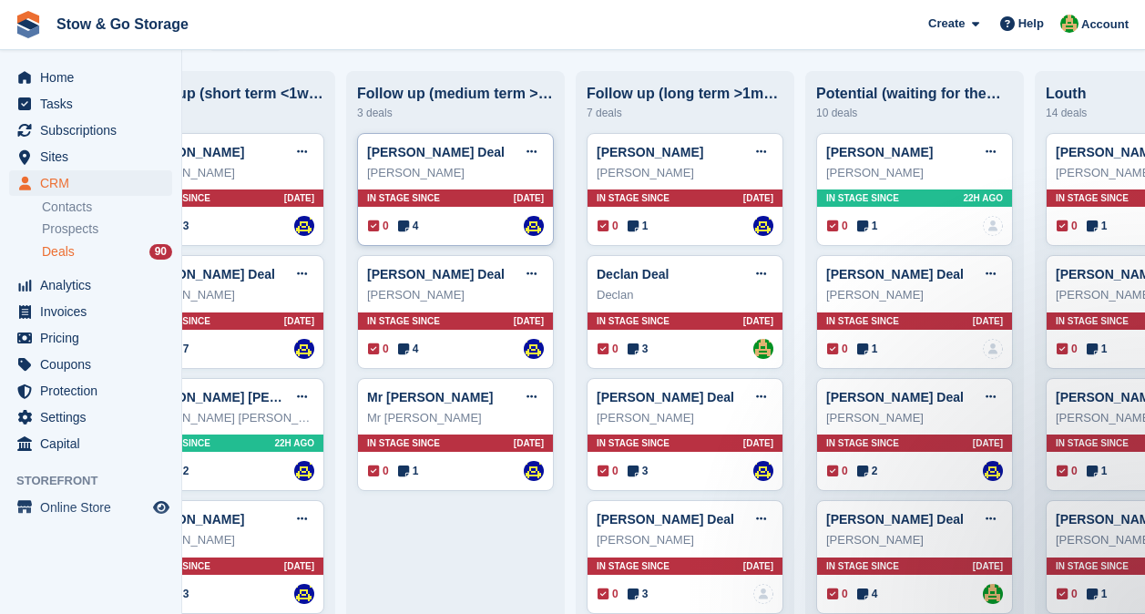
scroll to position [0, 0]
